Goal: Submit feedback/report problem

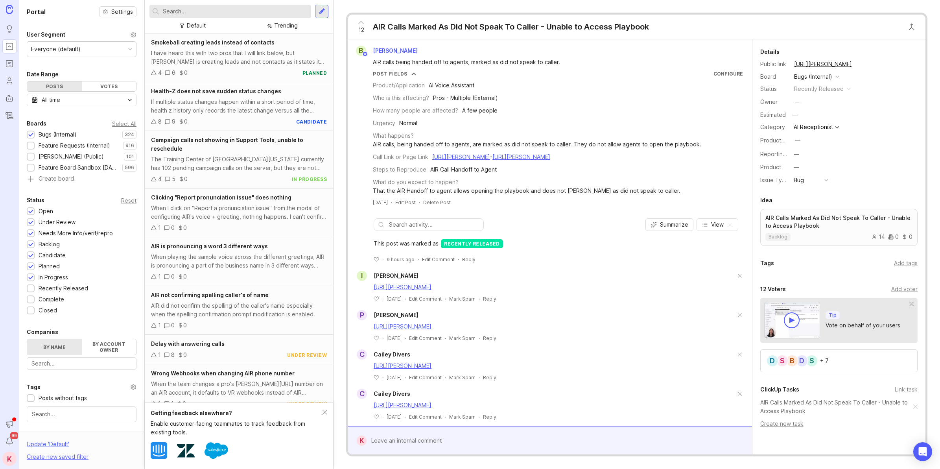
click at [482, 433] on div at bounding box center [555, 440] width 378 height 15
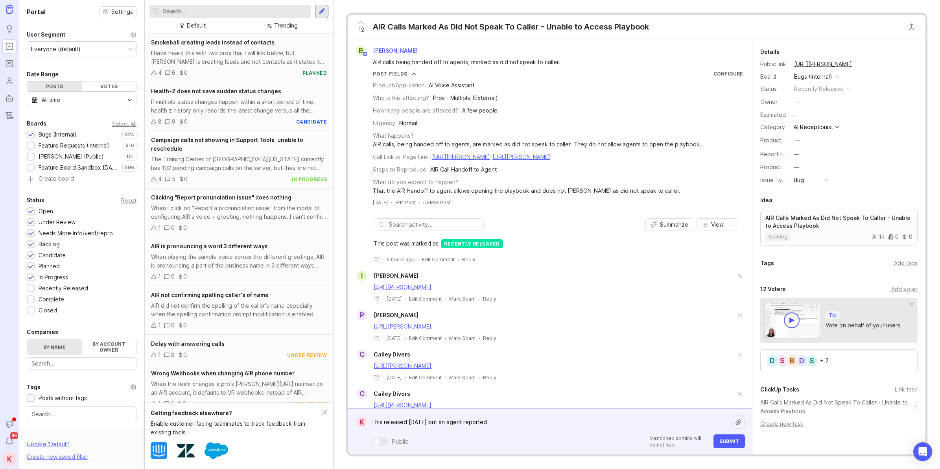
paste textarea "This call was completely grayed out, and I was unable to input any information."
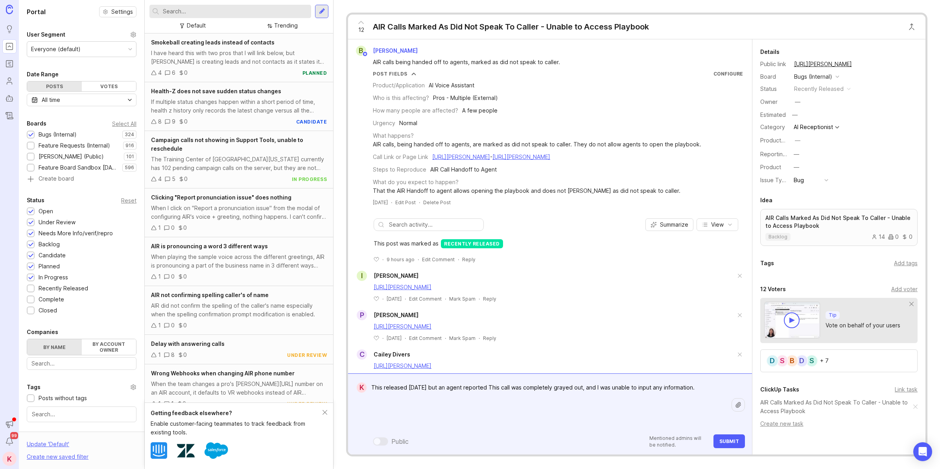
click at [698, 391] on textarea "This released [DATE] but an agent reported This call was completely grayed out,…" at bounding box center [548, 405] width 364 height 50
paste textarea "[URL][PERSON_NAME]"
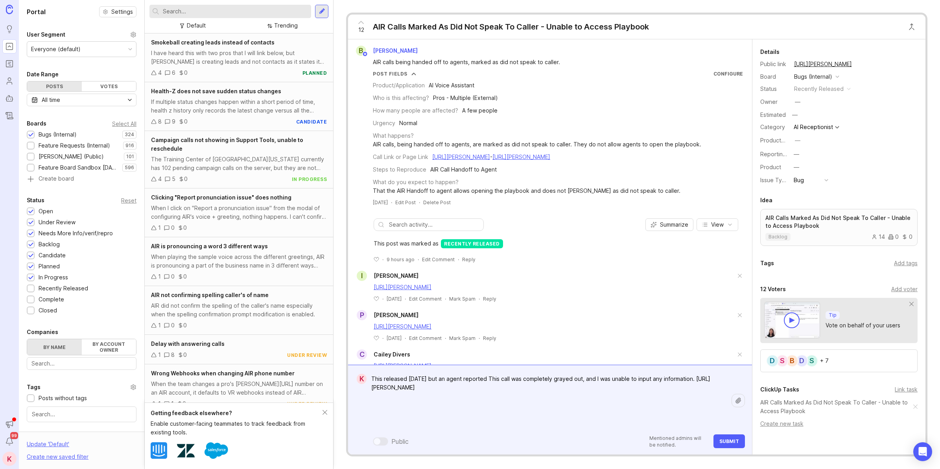
click at [545, 406] on textarea "This released [DATE] but an agent reported This call was completely grayed out,…" at bounding box center [548, 400] width 364 height 58
click at [639, 401] on textarea "This released [DATE] but an agent reported This call was completely grayed out,…" at bounding box center [548, 400] width 364 height 58
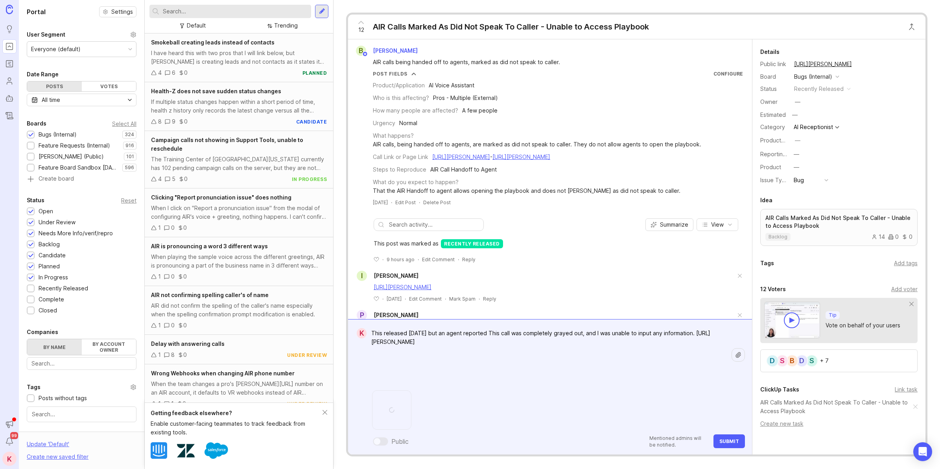
click at [612, 353] on textarea "This released [DATE] but an agent reported This call was completely grayed out,…" at bounding box center [548, 355] width 364 height 58
type textarea "This released [DATE] but an agent reported This call was completely grayed out,…"
click at [720, 437] on button "Submit" at bounding box center [728, 441] width 31 height 14
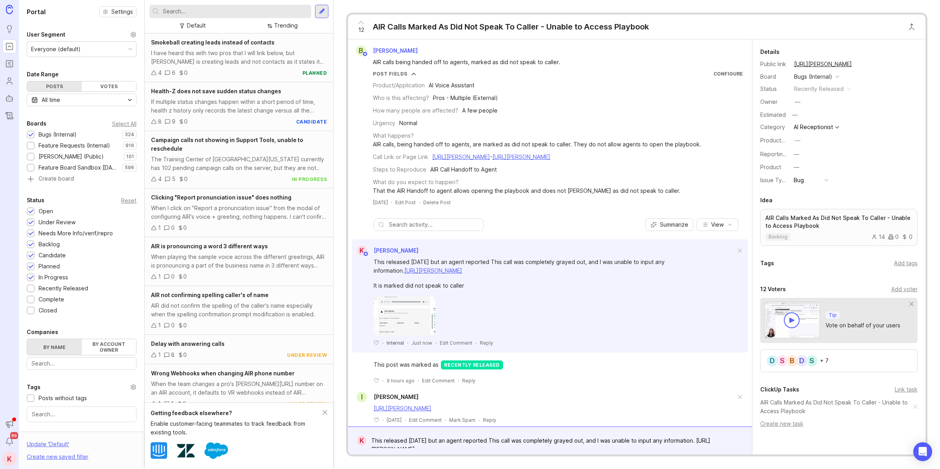
click at [521, 39] on div "12 AIR Calls Marked As Did Not Speak To Caller - Unable to Access Playbook" at bounding box center [500, 27] width 305 height 24
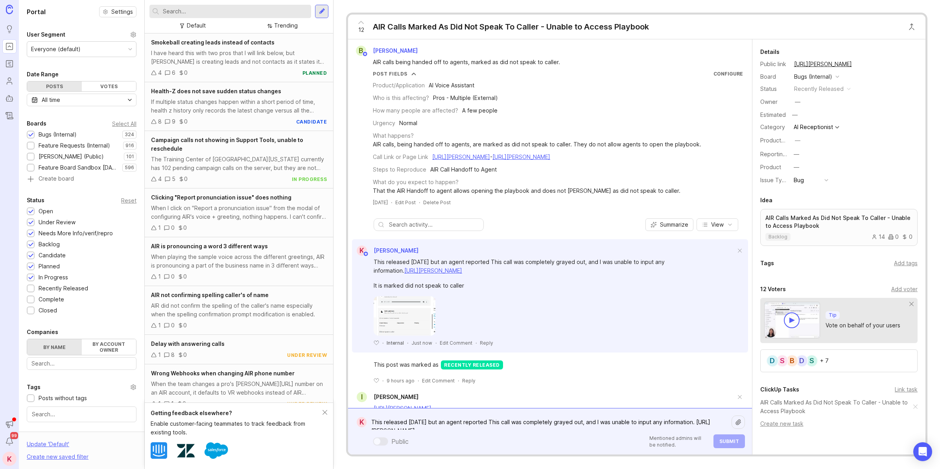
click at [419, 437] on div "This released [DATE] but an agent reported This call was completely grayed out,…" at bounding box center [555, 430] width 378 height 33
paste textarea "This call was greyed out and I was unable to put any info in the box"
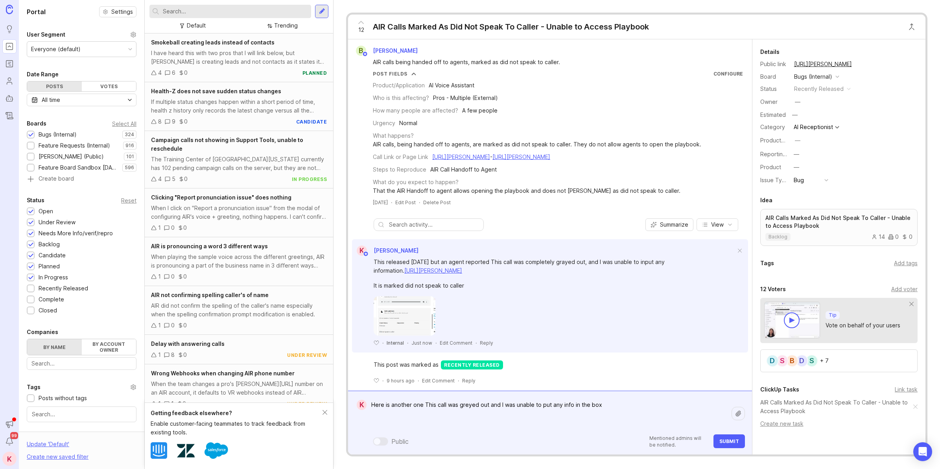
click at [368, 452] on form "K Here is another one This call was greyed out and I was unable to put any info…" at bounding box center [550, 422] width 404 height 64
click at [514, 417] on textarea "Here is another one This call was greyed out and I was unable to put any info i…" at bounding box center [548, 413] width 364 height 32
paste textarea "[URL][PERSON_NAME]"
type textarea "Here is another one This call was greyed out and I was unable to put any info i…"
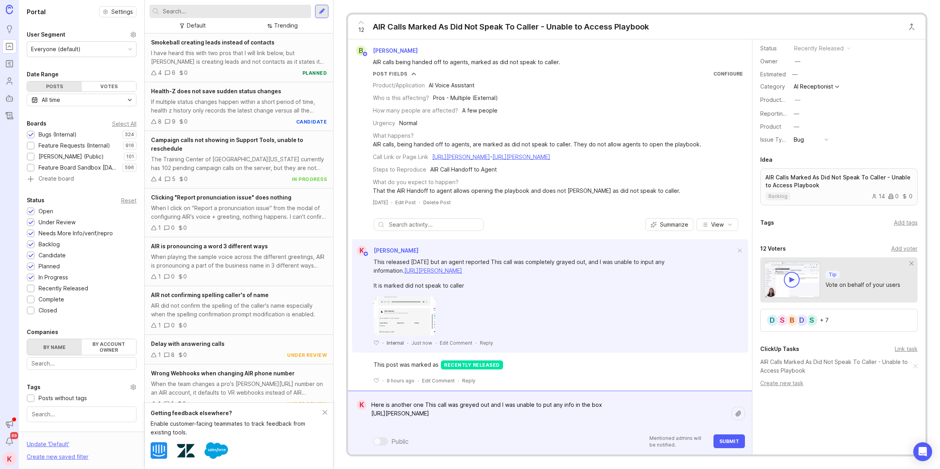
scroll to position [45, 0]
drag, startPoint x: 616, startPoint y: 296, endPoint x: 617, endPoint y: 325, distance: 29.5
click at [721, 442] on span "Submit" at bounding box center [729, 441] width 20 height 6
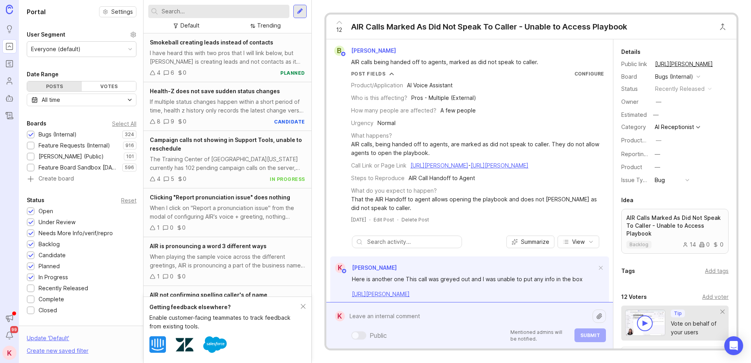
click at [405, 335] on div "Public Mentioned admins will be notified. Submit" at bounding box center [475, 325] width 261 height 33
paste textarea "https://agent.smith.ai/agent/call/CA1dc11a30ffb72834bc1a80e569df131e/"
type textarea "https://agent.smith.ai/agent/call/CA1dc11a30ffb72834bc1a80e569df131e/"
click at [585, 335] on span "Submit" at bounding box center [590, 335] width 20 height 6
